Goal: Task Accomplishment & Management: Manage account settings

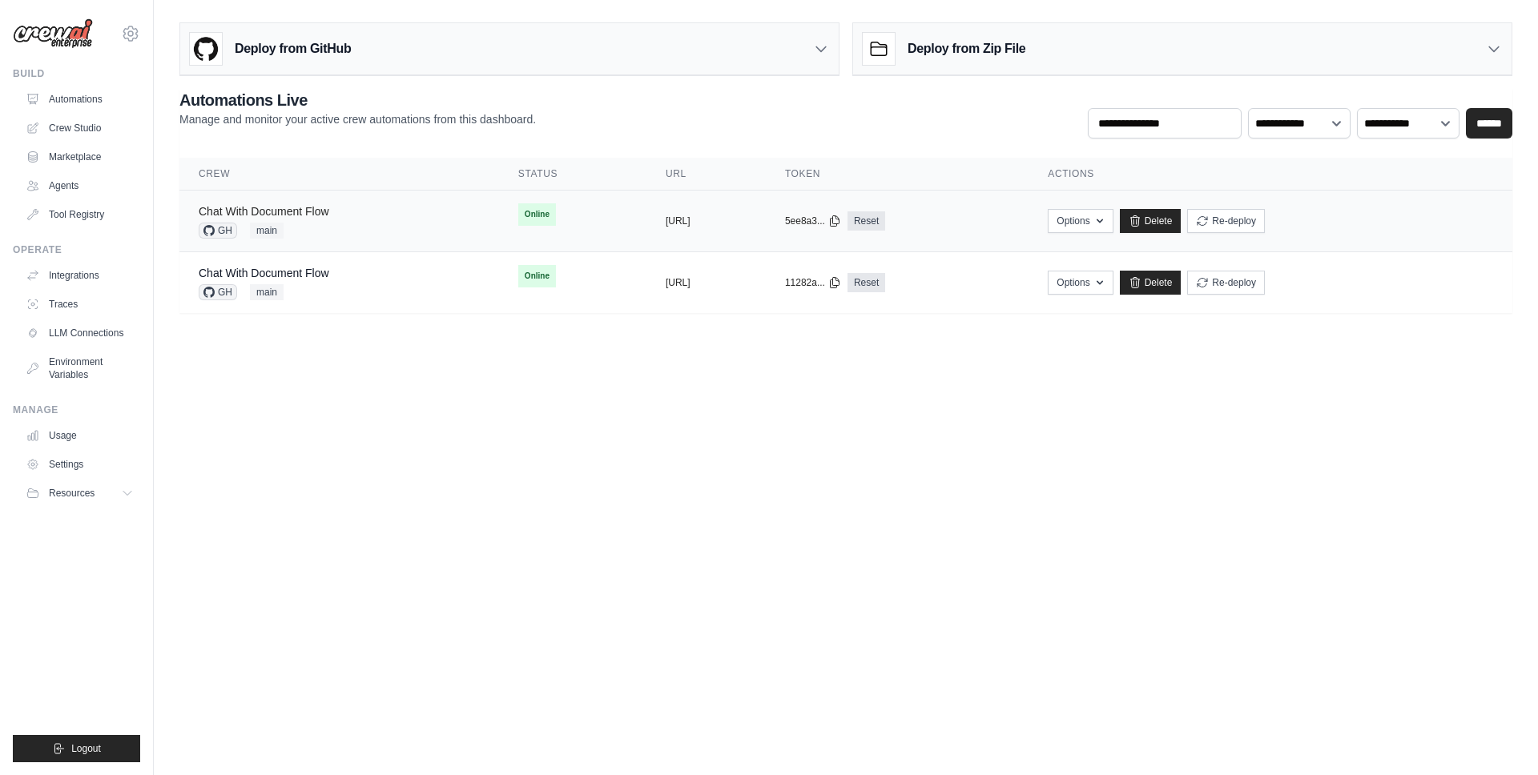
click at [323, 206] on link "Chat With Document Flow" at bounding box center [264, 211] width 131 height 13
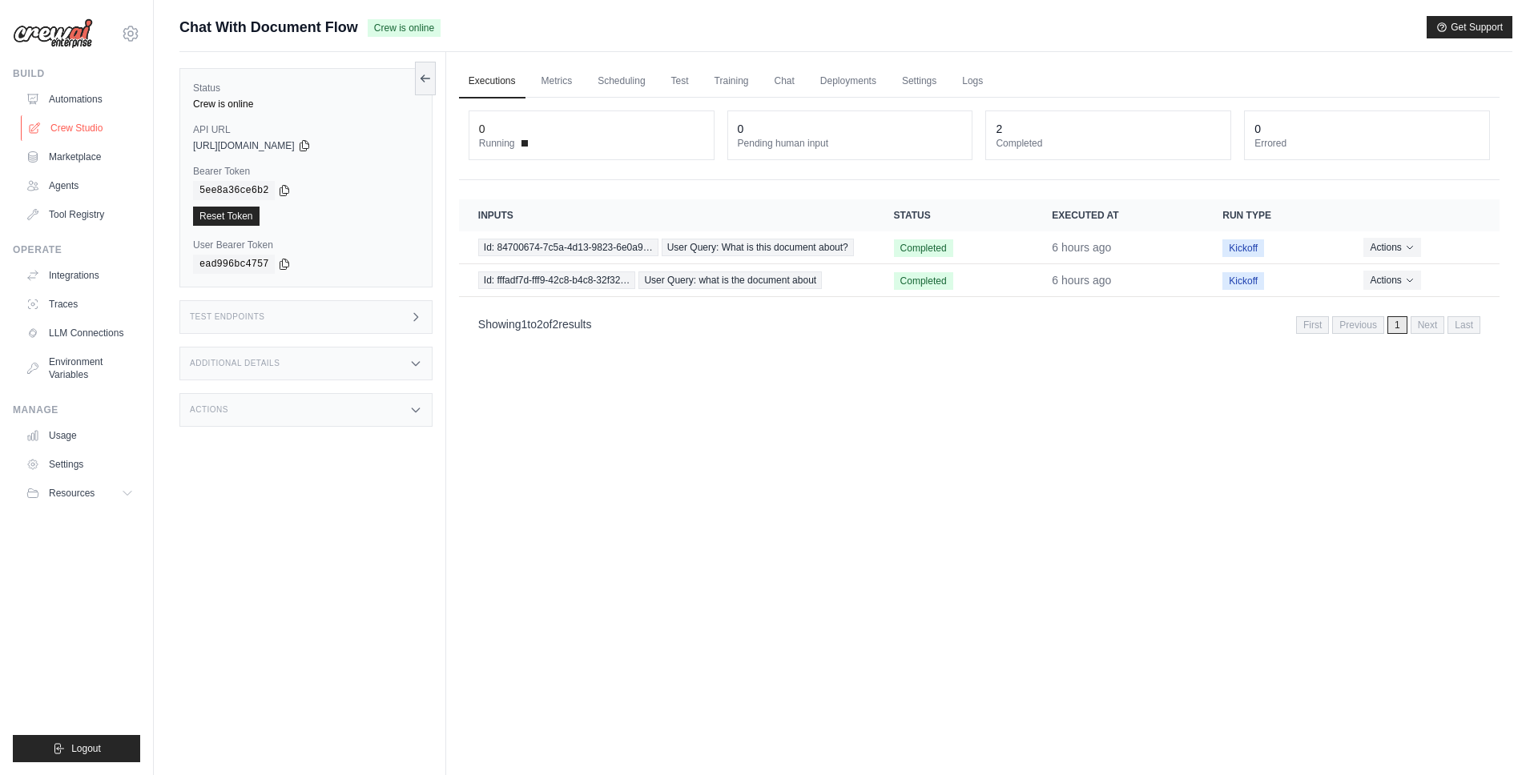
click at [78, 125] on link "Crew Studio" at bounding box center [81, 128] width 121 height 26
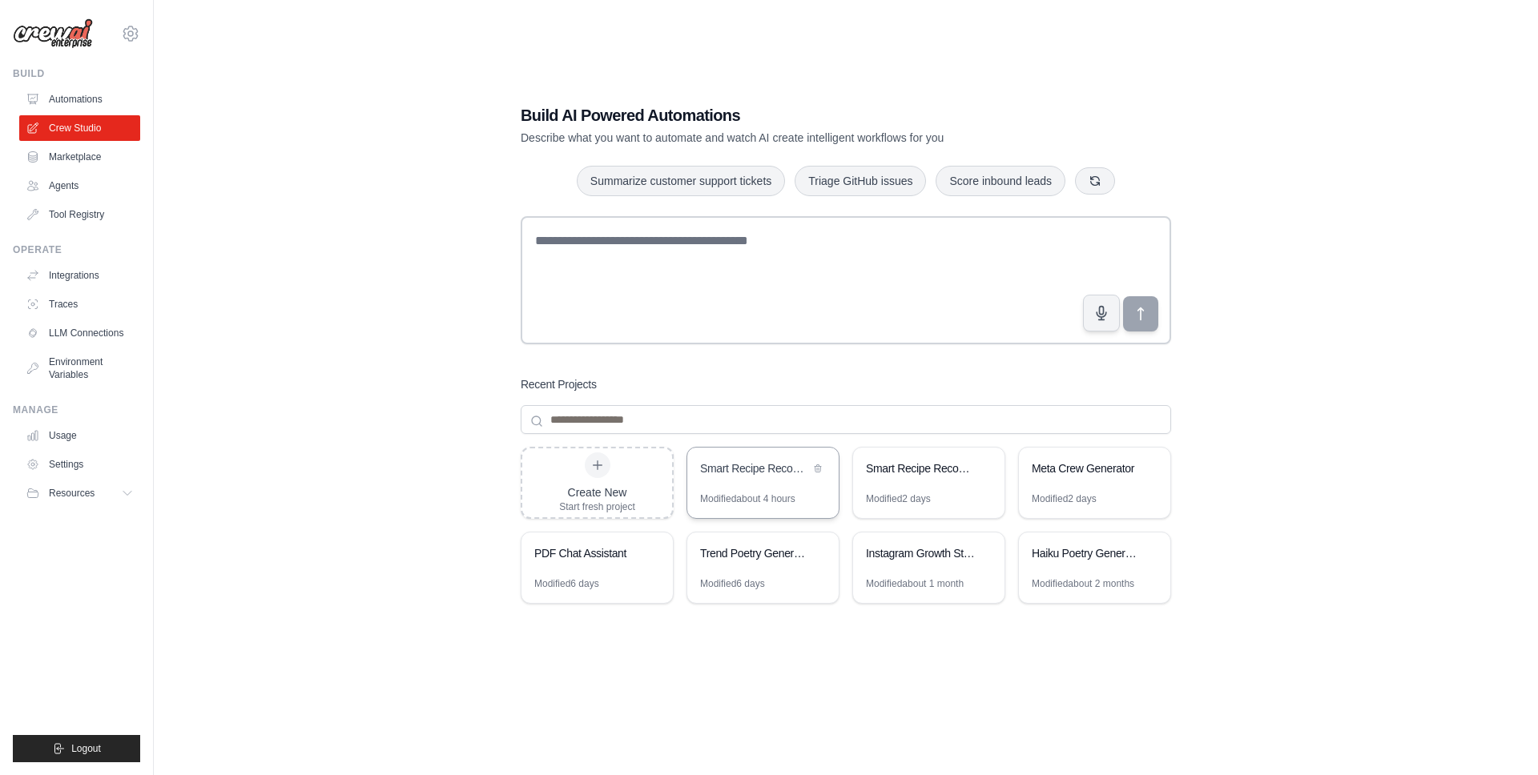
click at [709, 495] on div "Modified about 4 hours" at bounding box center [747, 499] width 95 height 13
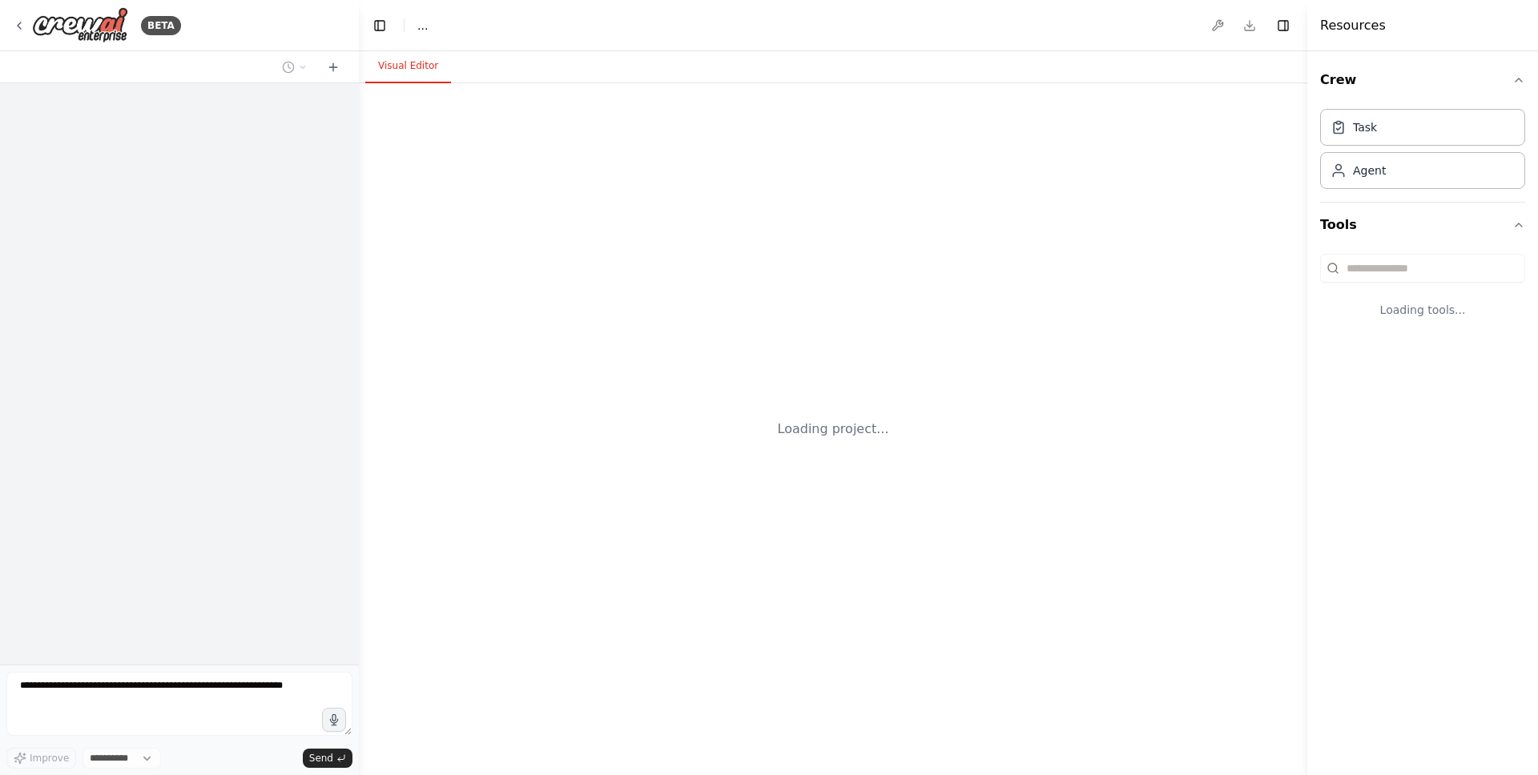
select select "****"
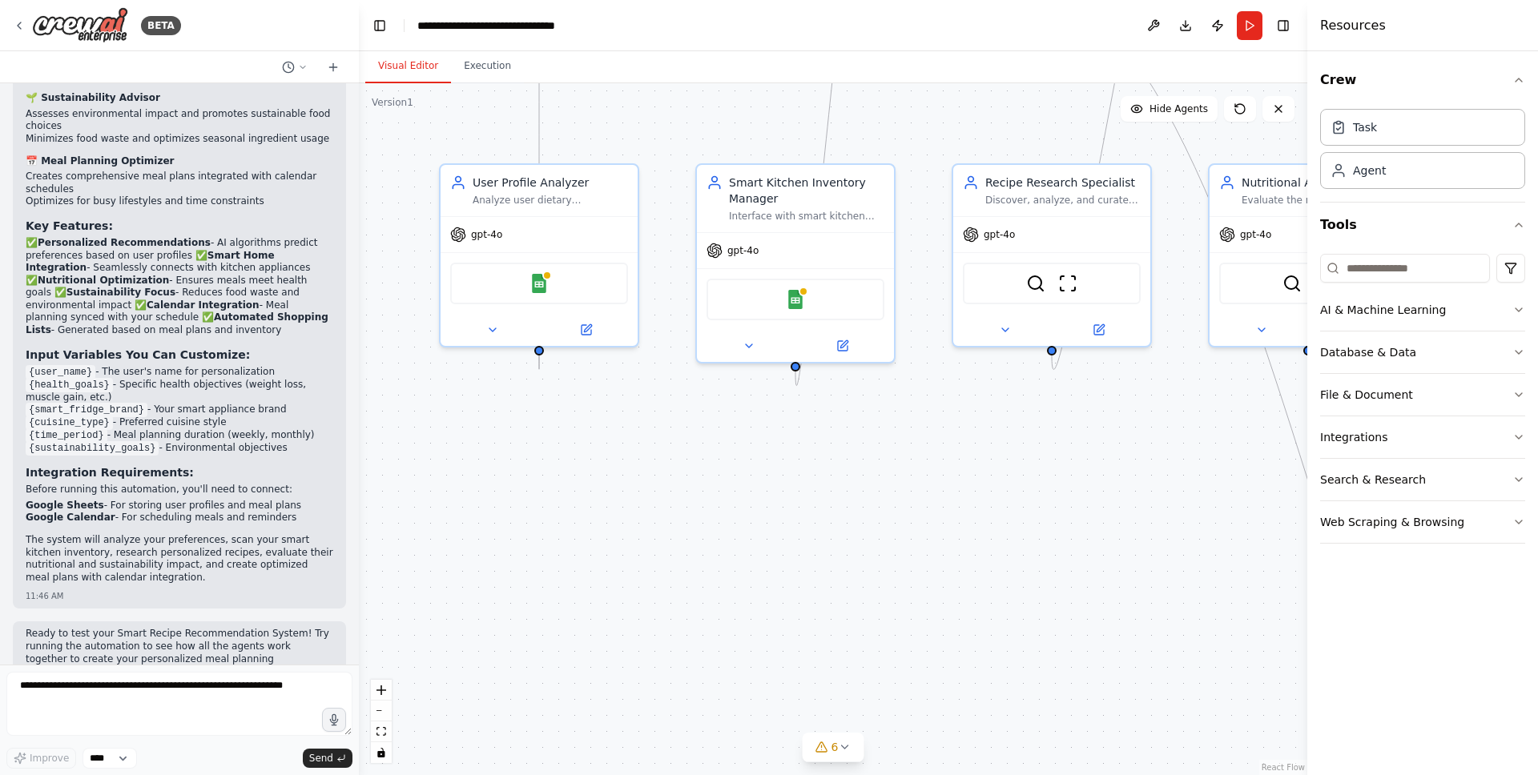
scroll to position [2275, 0]
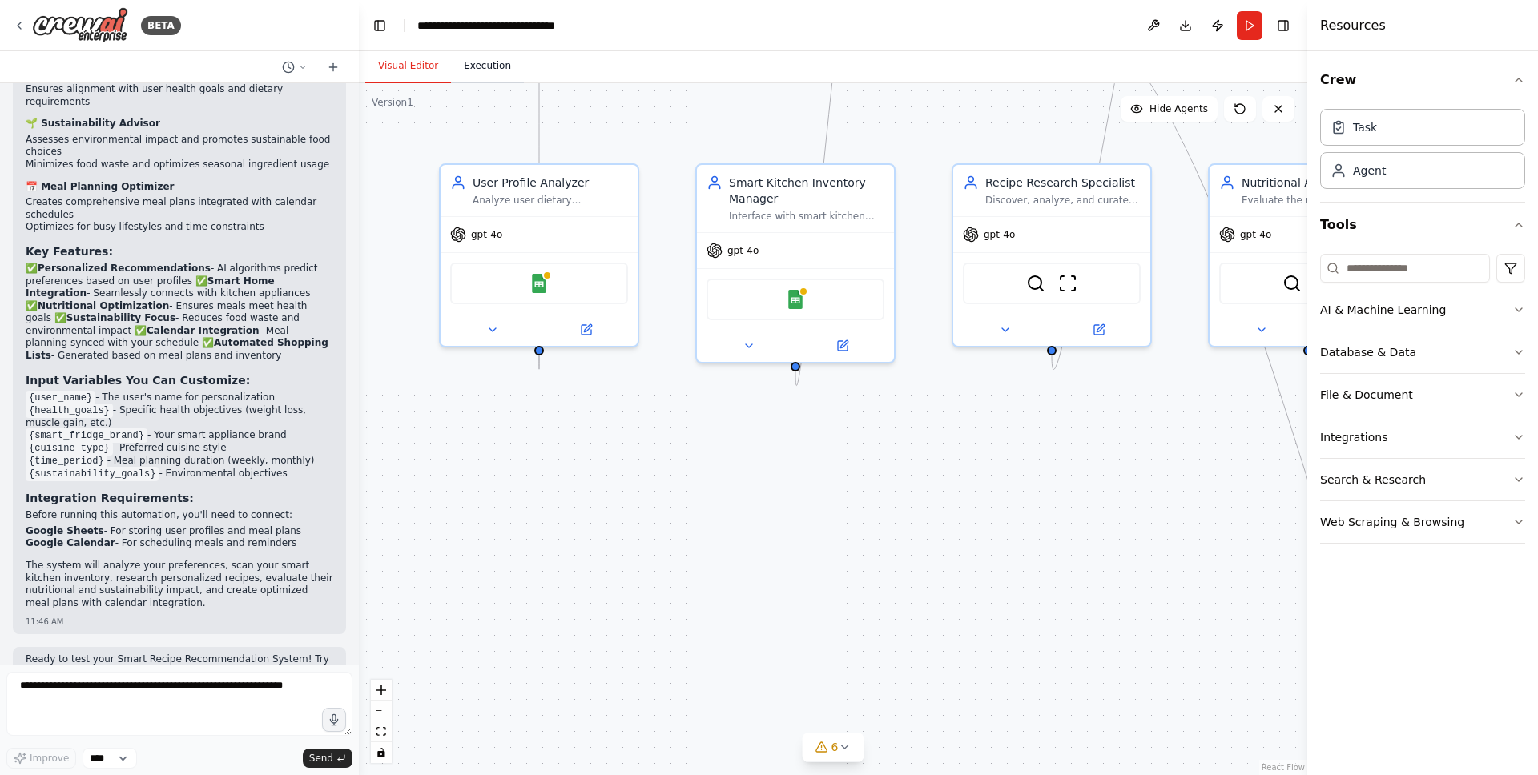
click at [482, 54] on button "Execution" at bounding box center [487, 67] width 73 height 34
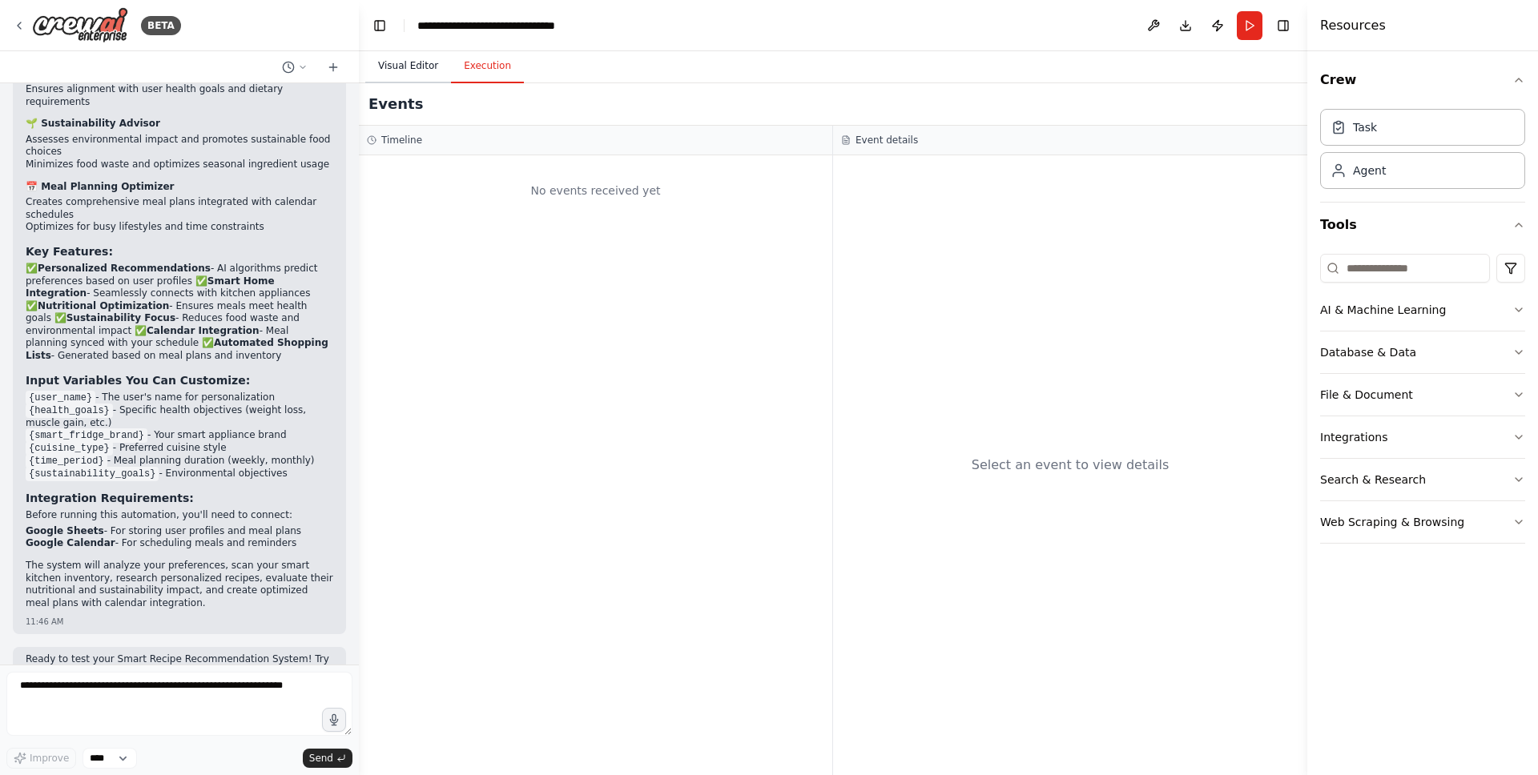
click at [378, 63] on button "Visual Editor" at bounding box center [408, 67] width 86 height 34
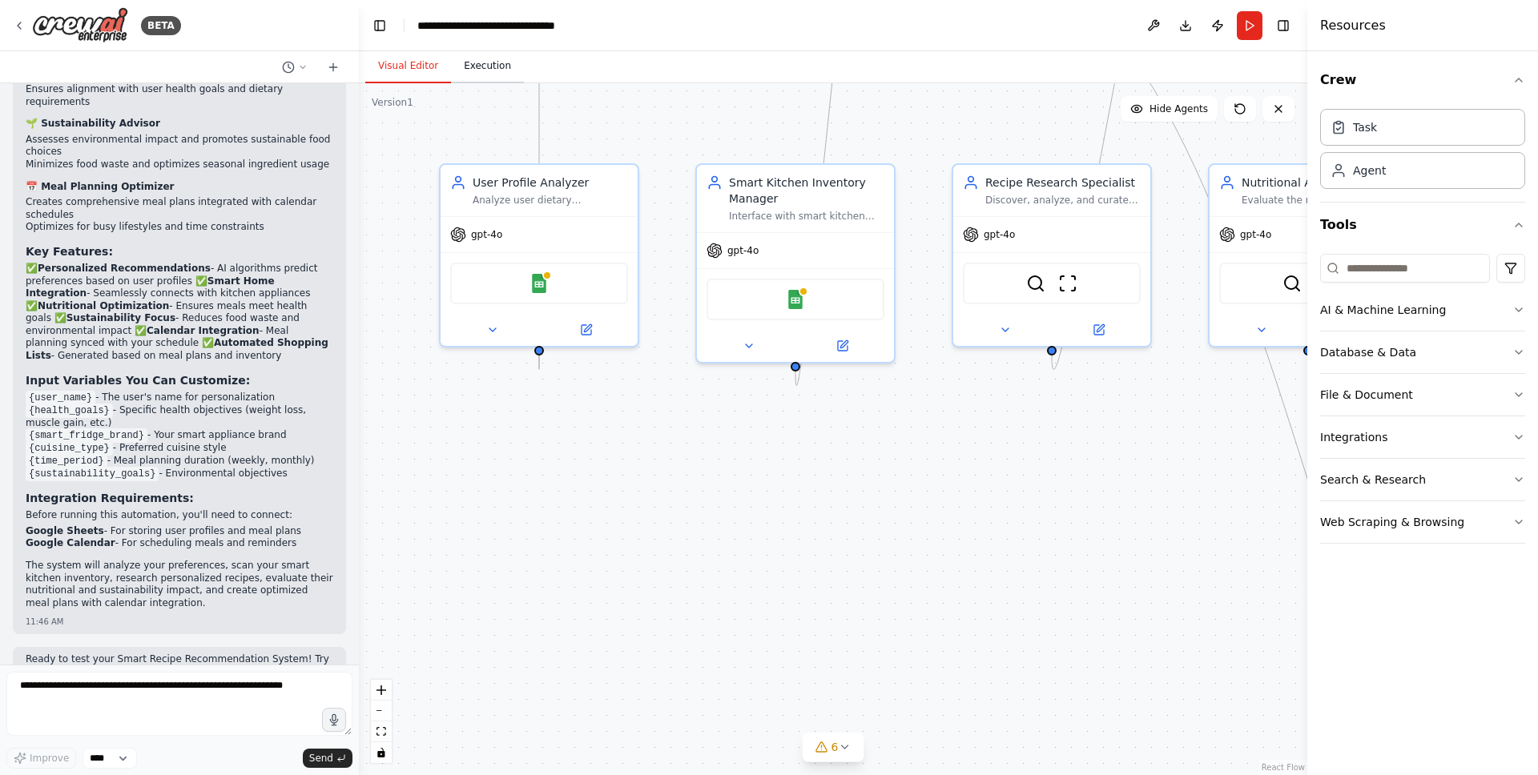
click at [495, 73] on button "Execution" at bounding box center [487, 67] width 73 height 34
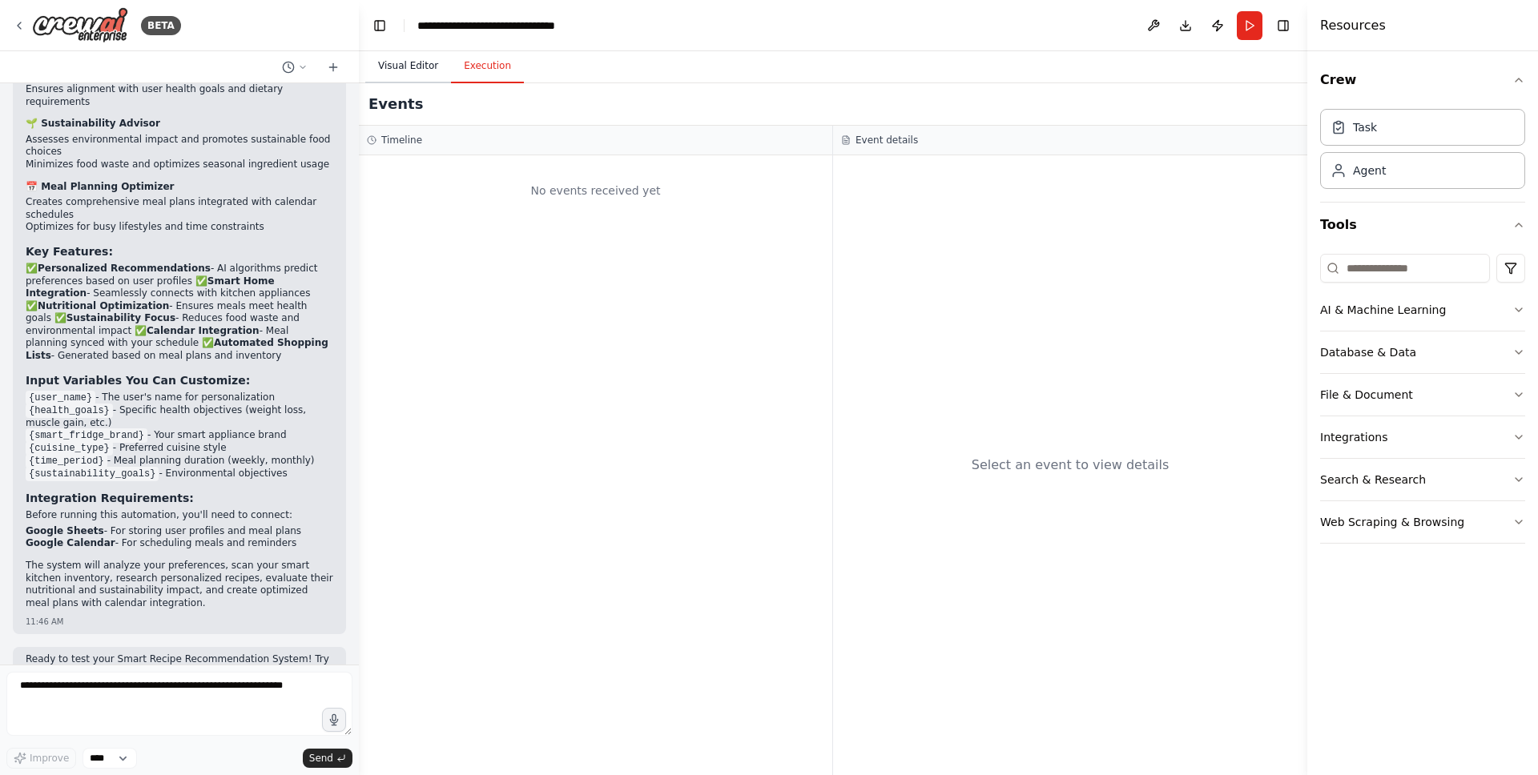
click at [409, 78] on button "Visual Editor" at bounding box center [408, 67] width 86 height 34
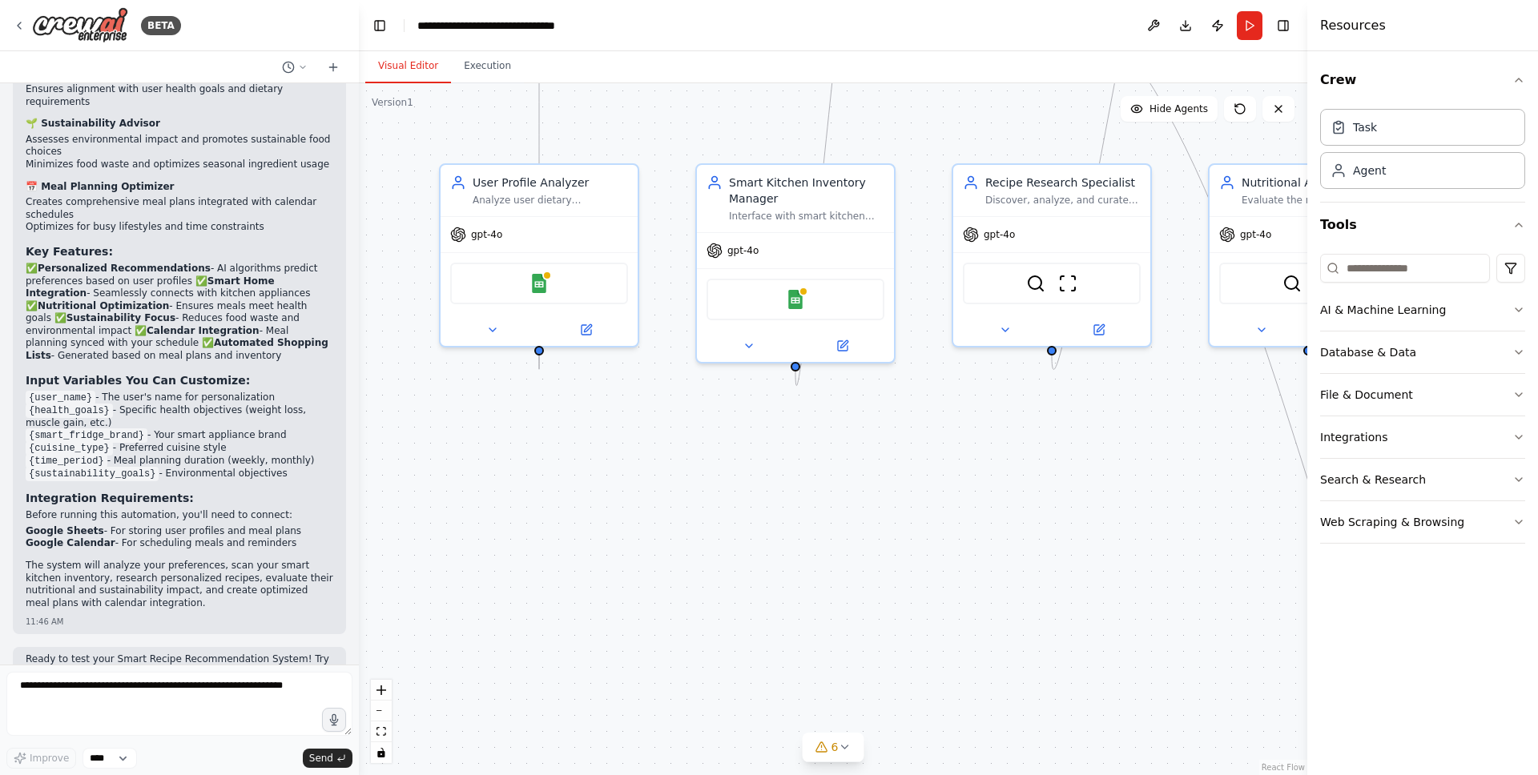
click at [409, 78] on button "Visual Editor" at bounding box center [408, 67] width 86 height 34
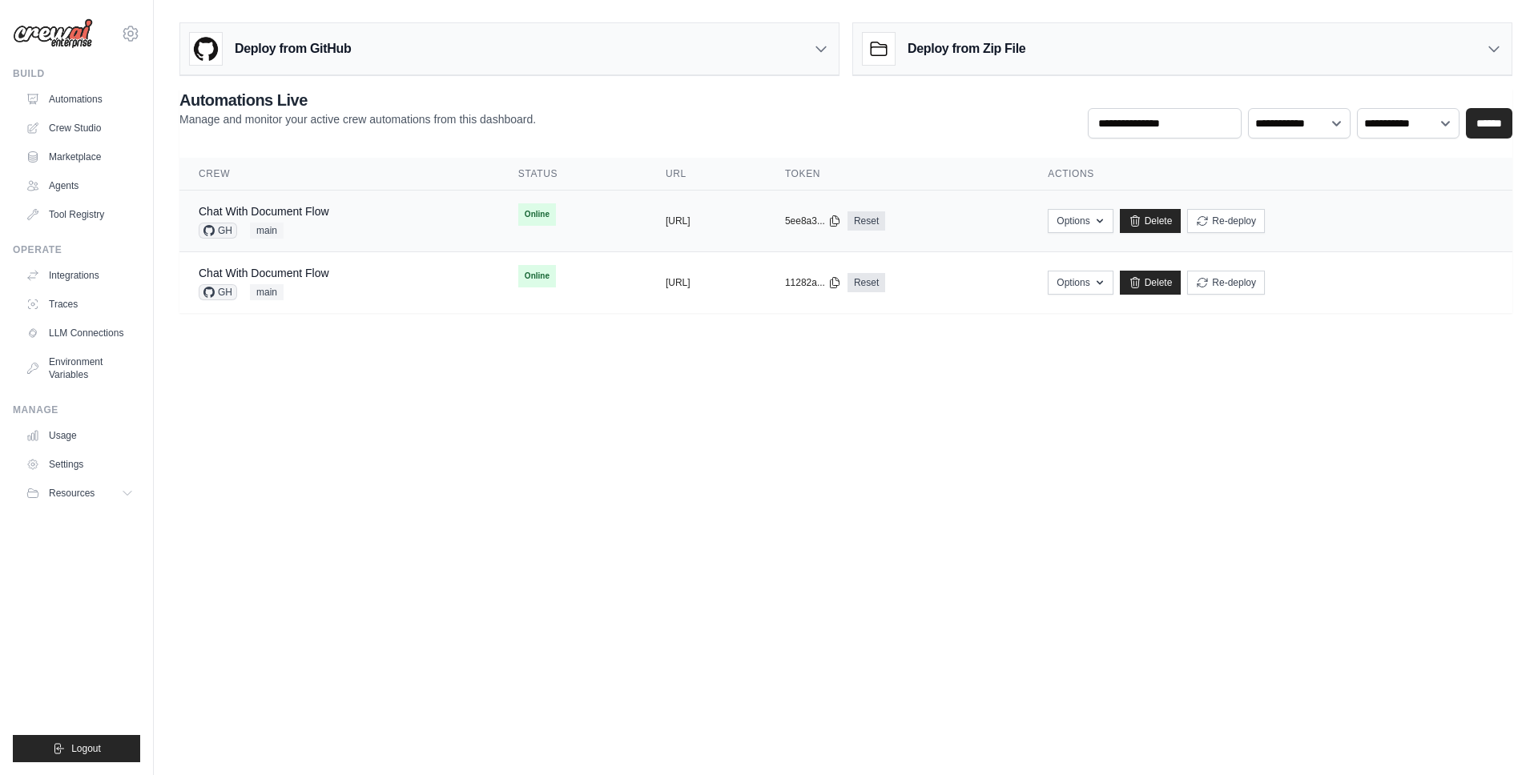
click at [360, 220] on div "Chat With Document Flow GH main" at bounding box center [339, 220] width 281 height 35
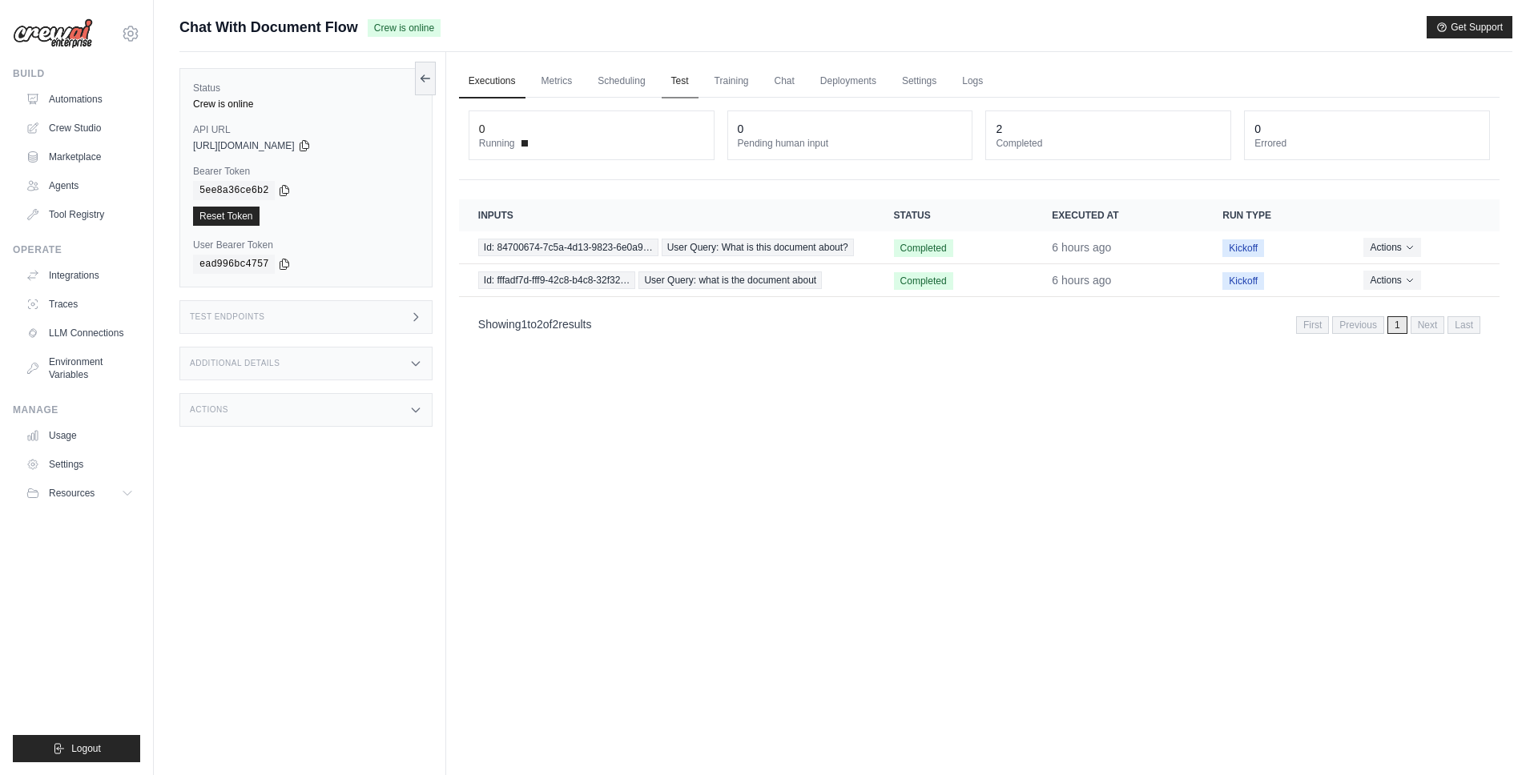
click at [683, 91] on link "Test" at bounding box center [680, 82] width 37 height 34
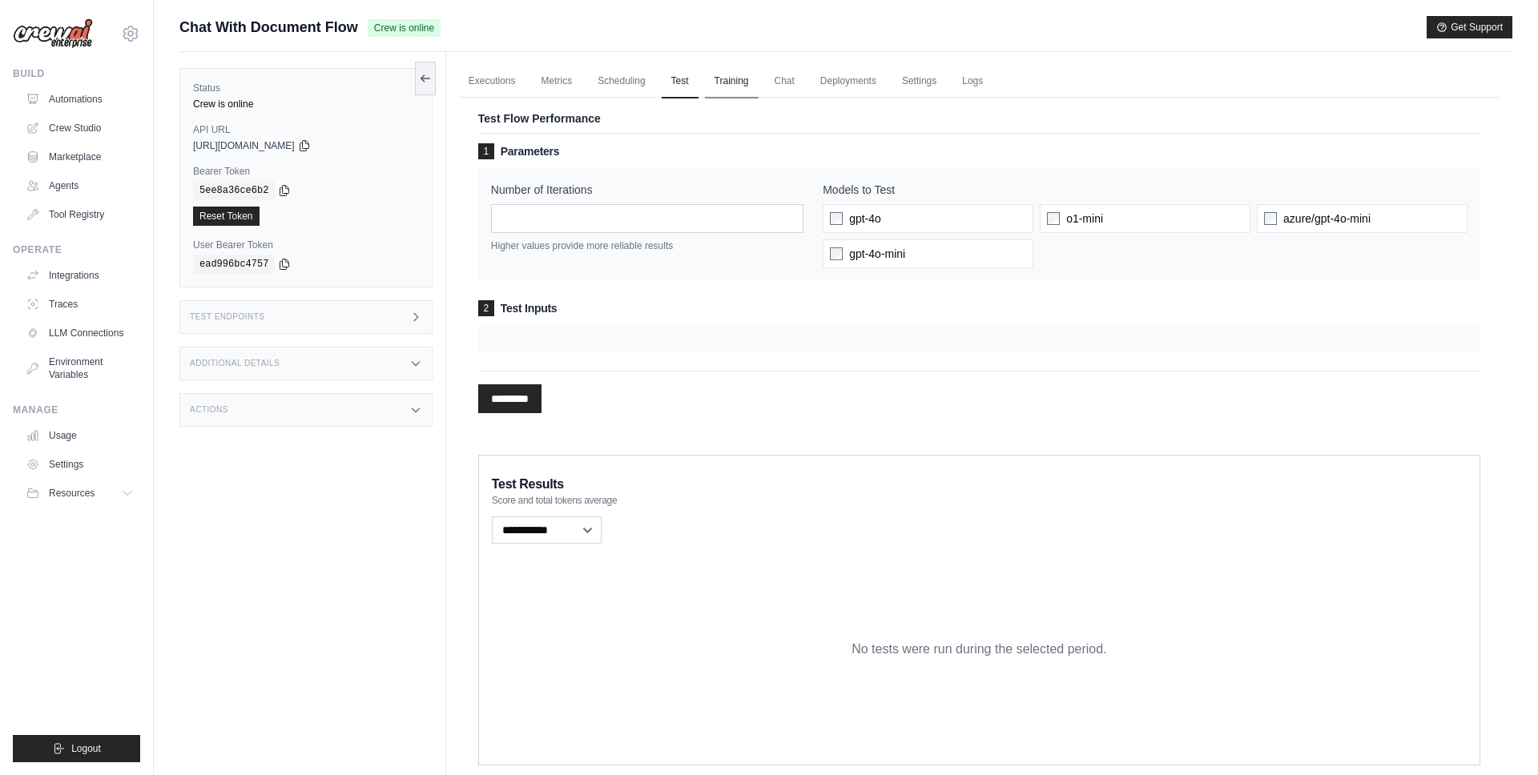
click at [729, 89] on link "Training" at bounding box center [732, 82] width 54 height 34
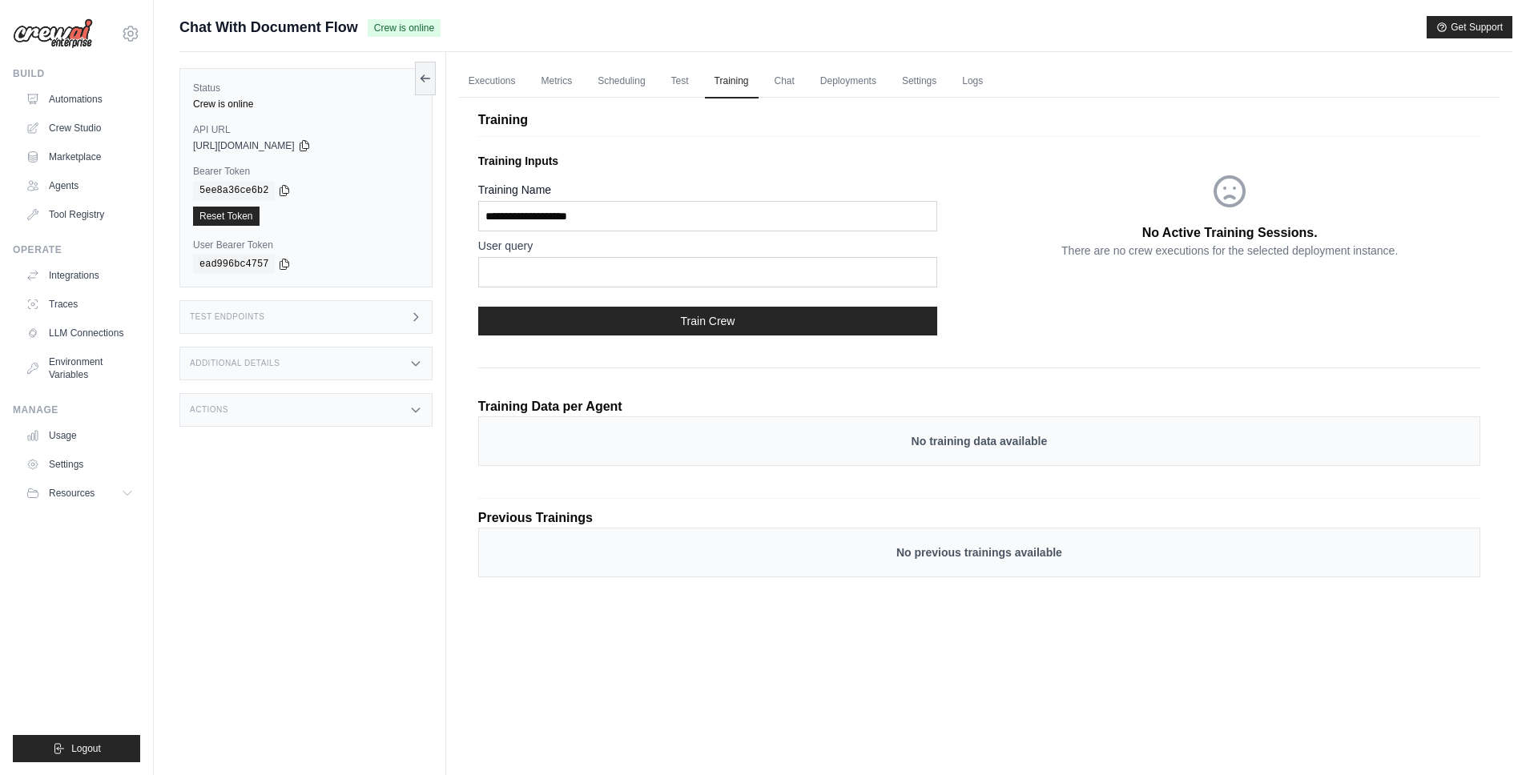
click at [352, 362] on div "Additional Details" at bounding box center [305, 364] width 253 height 34
click at [306, 525] on div "Actions" at bounding box center [305, 509] width 253 height 34
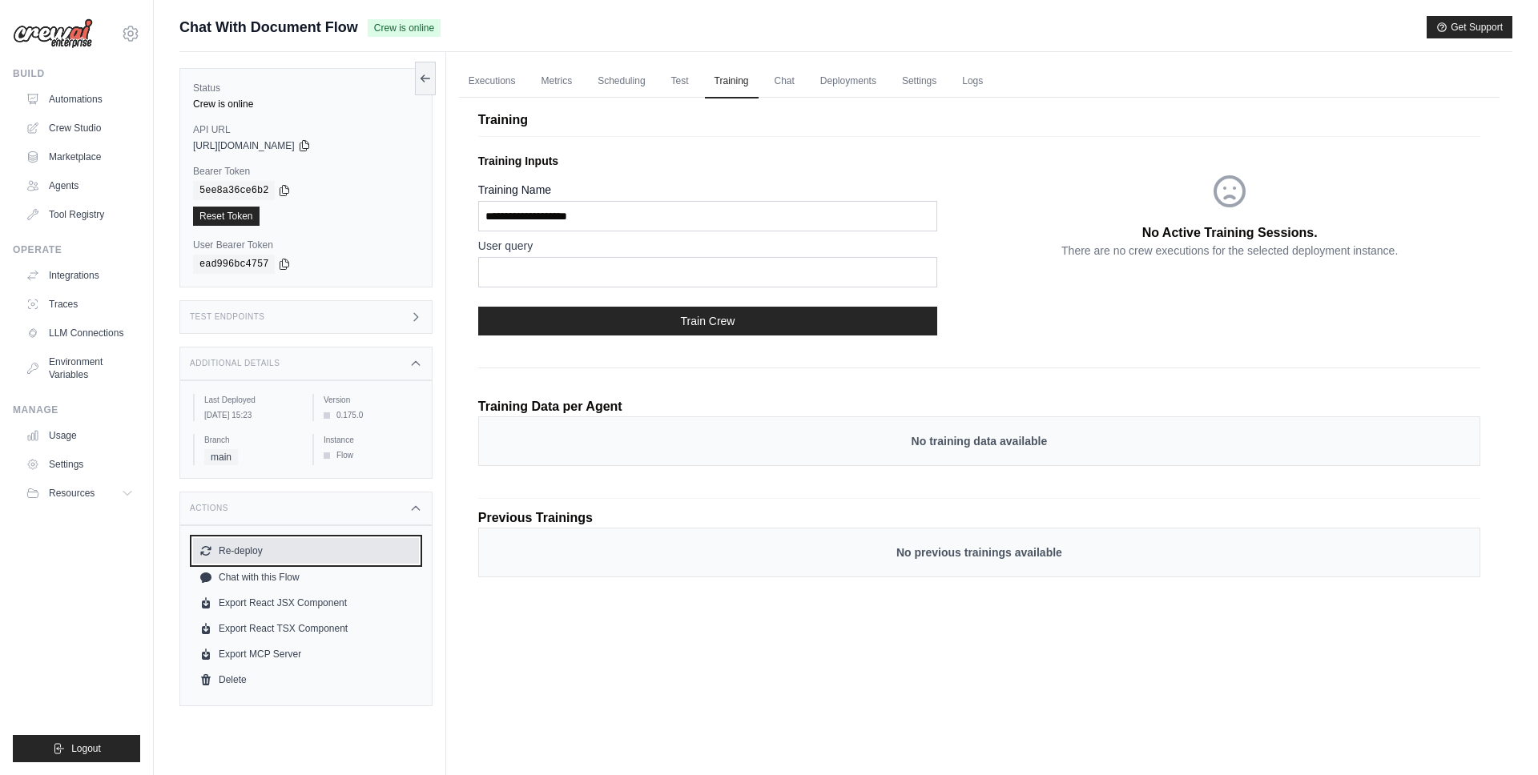
click at [300, 564] on button "Re-deploy" at bounding box center [306, 551] width 226 height 26
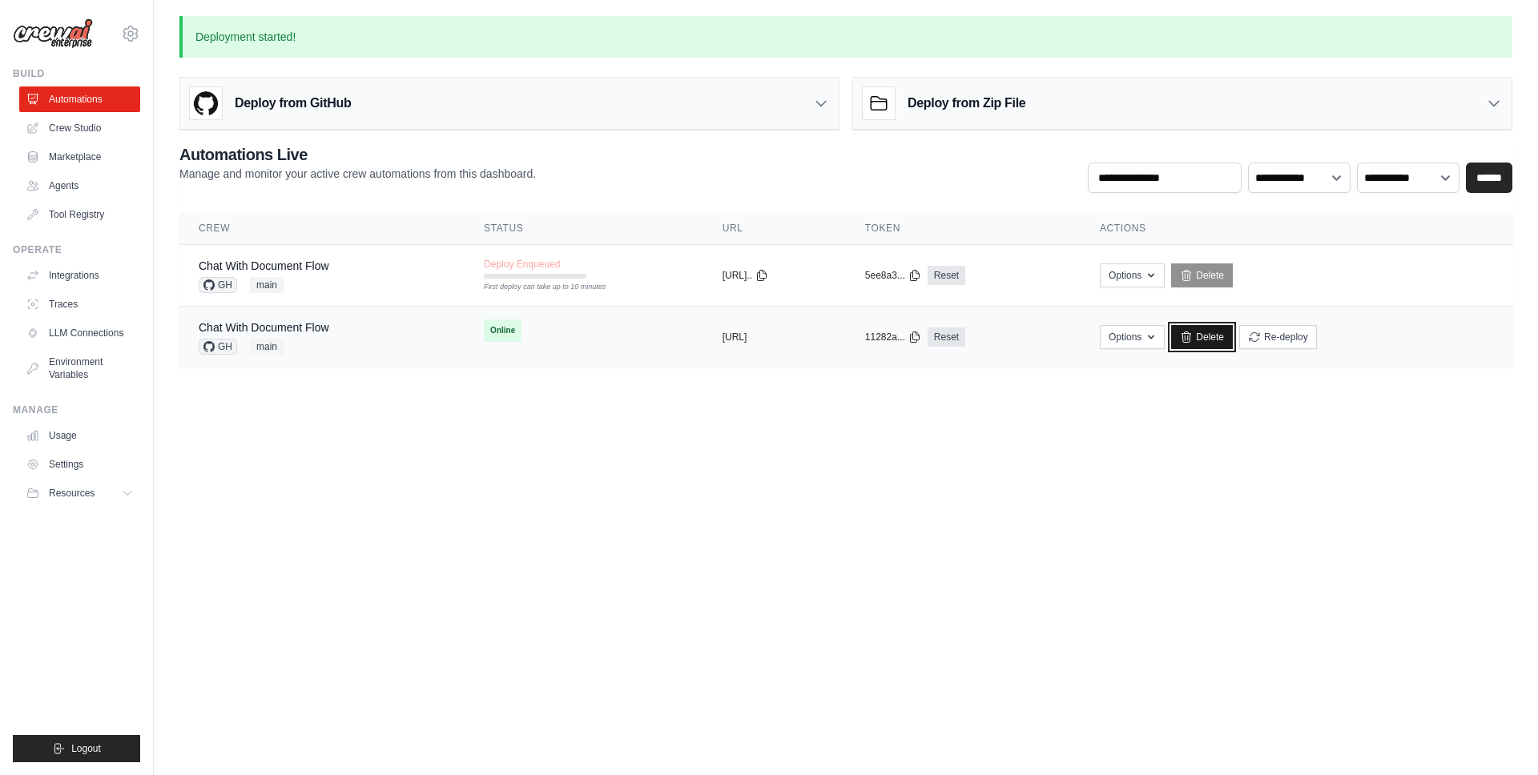
click at [1233, 332] on link "Delete" at bounding box center [1202, 337] width 62 height 24
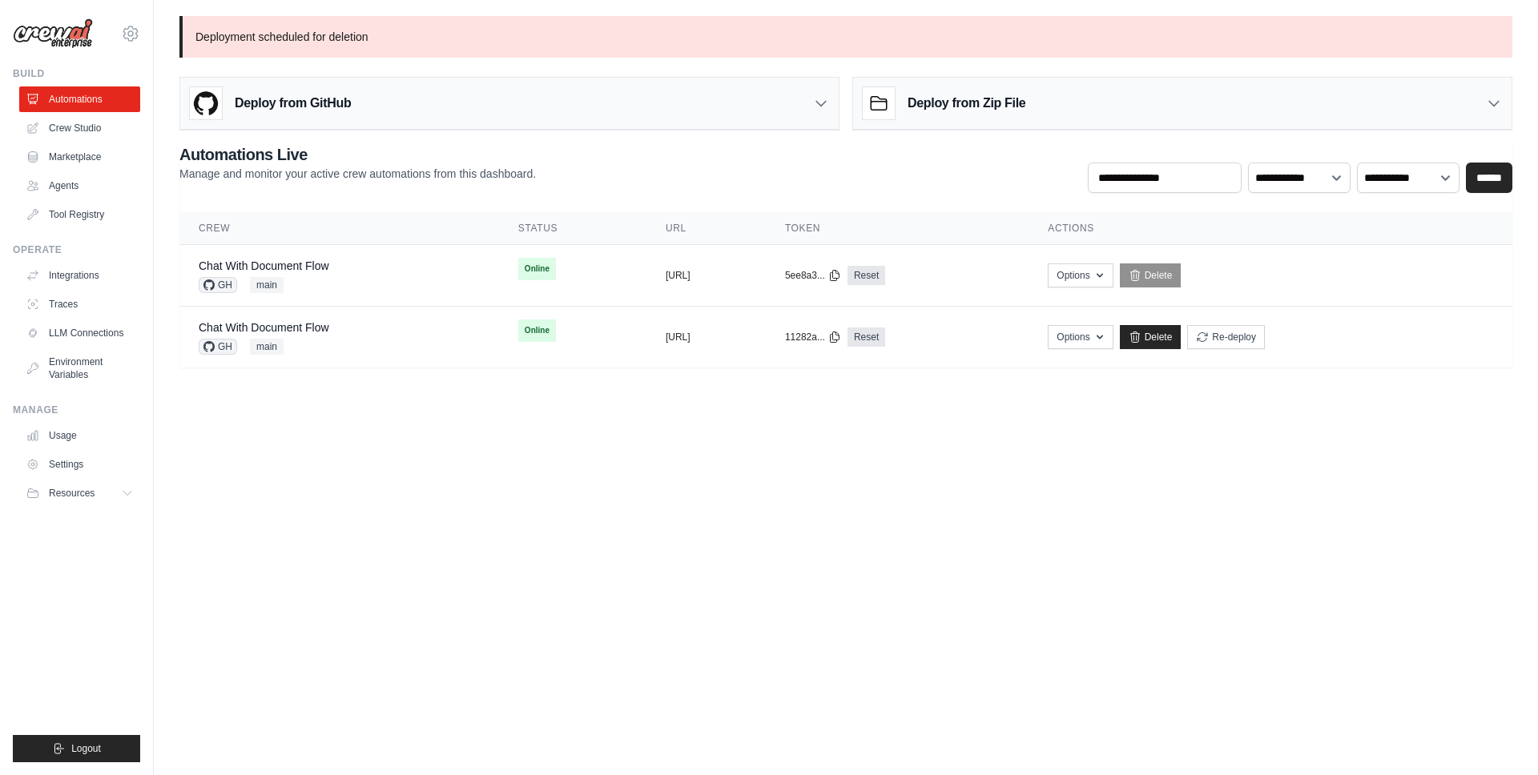
click at [275, 500] on body "[EMAIL_ADDRESS][DOMAIN_NAME] Settings Build Automations Crew Studio" at bounding box center [769, 387] width 1538 height 775
